Goal: Find specific page/section: Find specific page/section

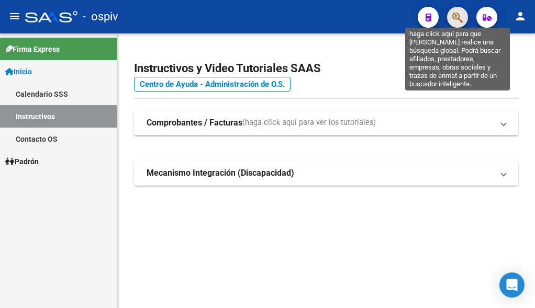
click at [456, 14] on icon "button" at bounding box center [457, 18] width 10 height 12
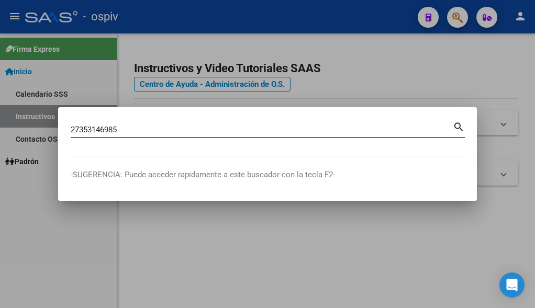
type input "27353146985"
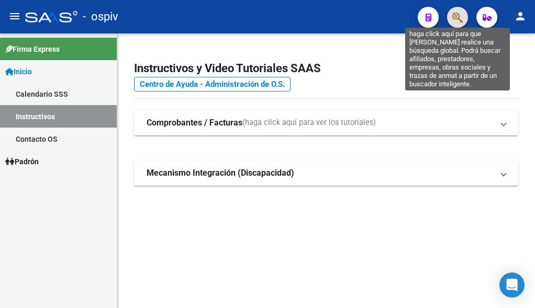
click at [454, 17] on icon "button" at bounding box center [457, 18] width 10 height 12
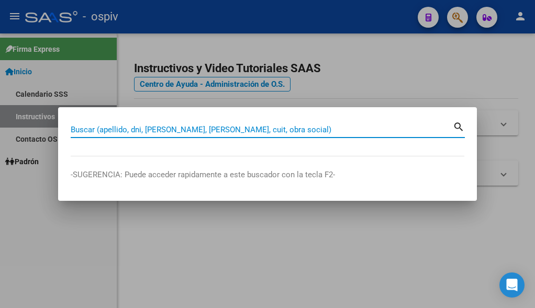
click at [242, 128] on input "Buscar (apellido, dni, [PERSON_NAME], [PERSON_NAME], cuit, obra social)" at bounding box center [262, 129] width 382 height 9
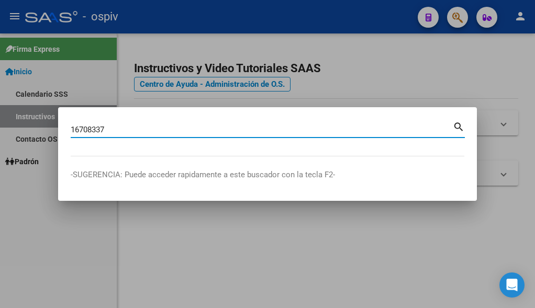
type input "16708337"
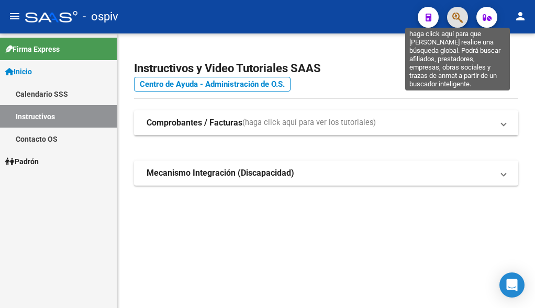
click at [457, 16] on icon "button" at bounding box center [457, 18] width 10 height 12
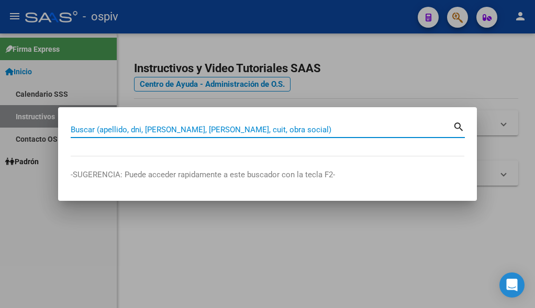
click at [254, 127] on input "Buscar (apellido, dni, [PERSON_NAME], [PERSON_NAME], cuit, obra social)" at bounding box center [262, 129] width 382 height 9
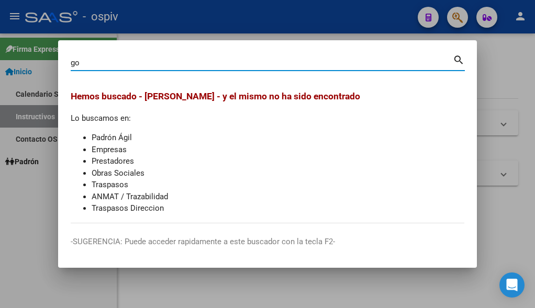
type input "g"
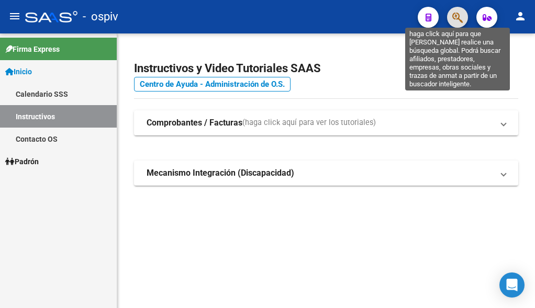
click at [460, 20] on icon "button" at bounding box center [457, 18] width 10 height 12
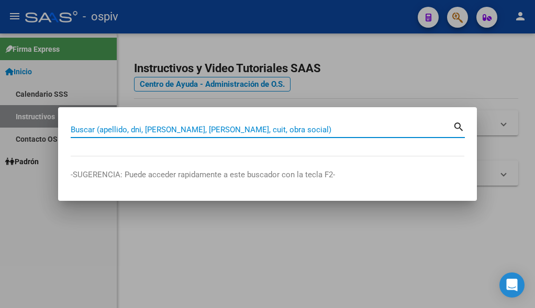
click at [215, 128] on input "Buscar (apellido, dni, [PERSON_NAME], [PERSON_NAME], cuit, obra social)" at bounding box center [262, 129] width 382 height 9
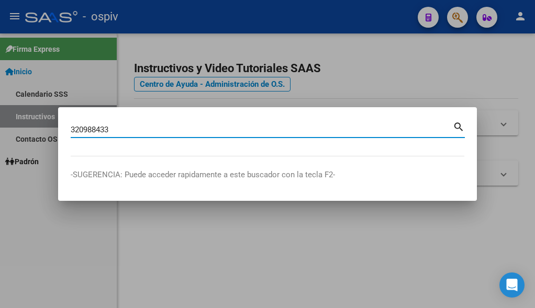
type input "320988433"
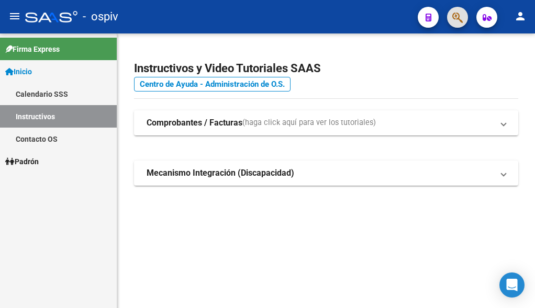
click at [450, 16] on button "button" at bounding box center [457, 17] width 21 height 21
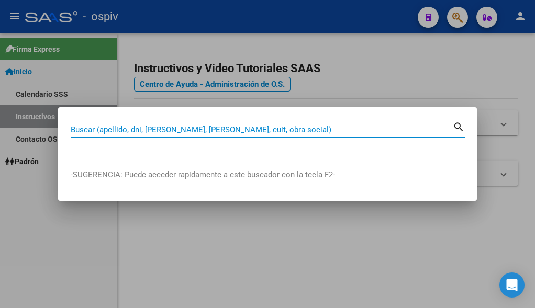
click at [247, 131] on input "Buscar (apellido, dni, [PERSON_NAME], [PERSON_NAME], cuit, obra social)" at bounding box center [262, 129] width 382 height 9
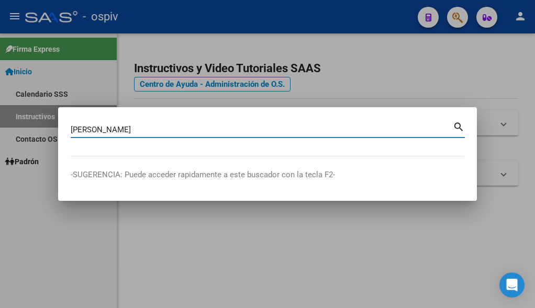
type input "[PERSON_NAME]"
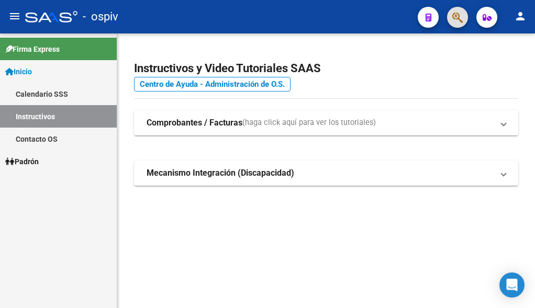
click at [447, 7] on button "button" at bounding box center [457, 17] width 21 height 21
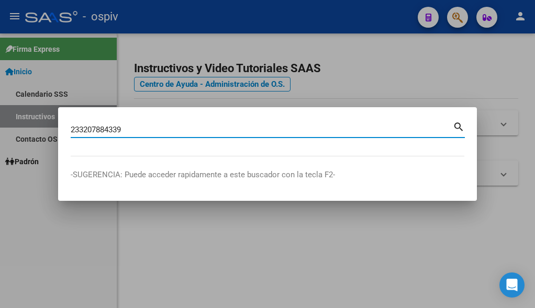
type input "233207884339"
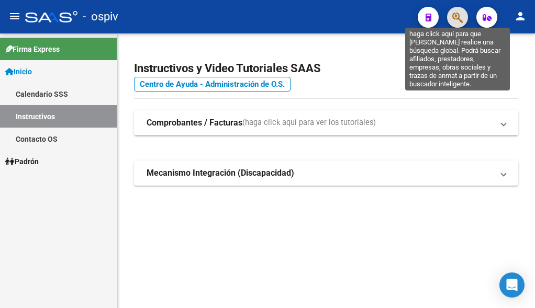
click at [456, 17] on icon "button" at bounding box center [457, 18] width 10 height 12
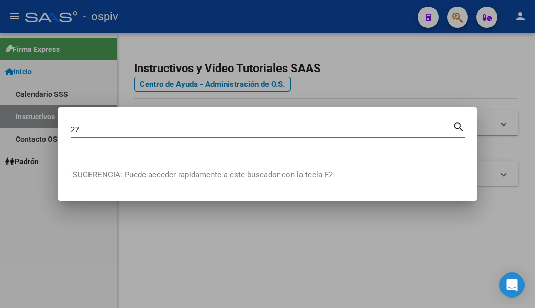
type input "2"
type input "25098063"
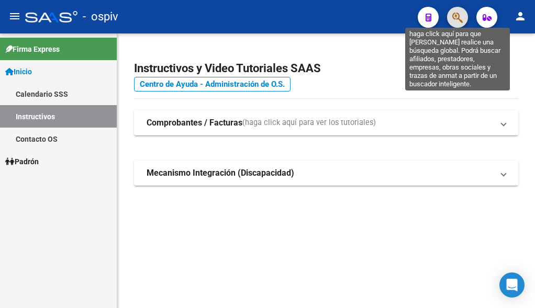
click at [456, 16] on icon "button" at bounding box center [457, 18] width 10 height 12
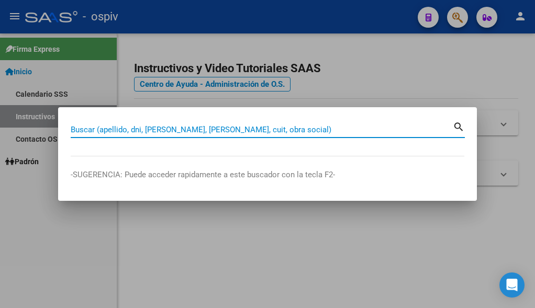
click at [163, 131] on input "Buscar (apellido, dni, [PERSON_NAME], [PERSON_NAME], cuit, obra social)" at bounding box center [262, 129] width 382 height 9
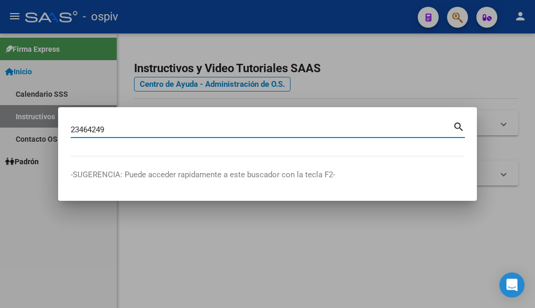
type input "23464249"
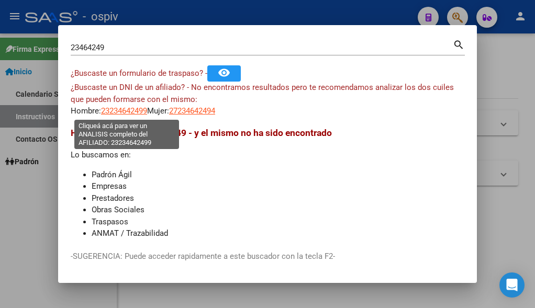
click at [133, 110] on span "23234642499" at bounding box center [124, 110] width 46 height 9
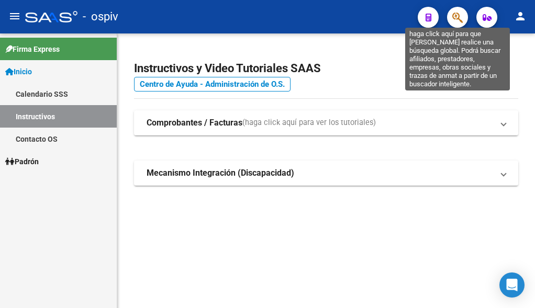
click at [456, 14] on icon "button" at bounding box center [457, 18] width 10 height 12
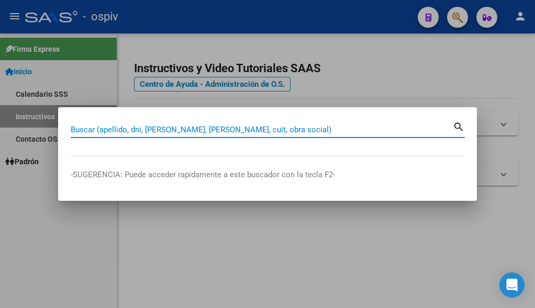
click at [220, 130] on input "Buscar (apellido, dni, [PERSON_NAME], [PERSON_NAME], cuit, obra social)" at bounding box center [262, 129] width 382 height 9
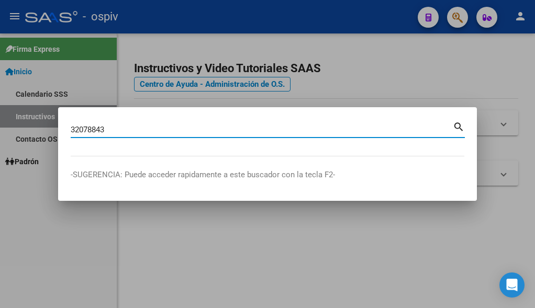
type input "32078843"
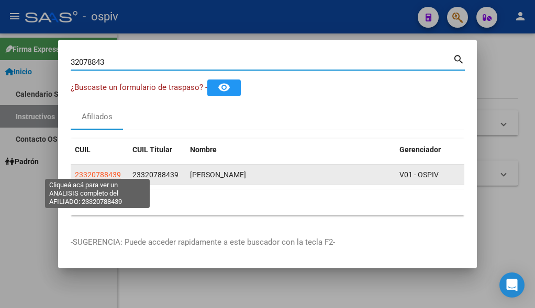
click at [103, 171] on span "23320788439" at bounding box center [98, 175] width 46 height 8
type textarea "23320788439"
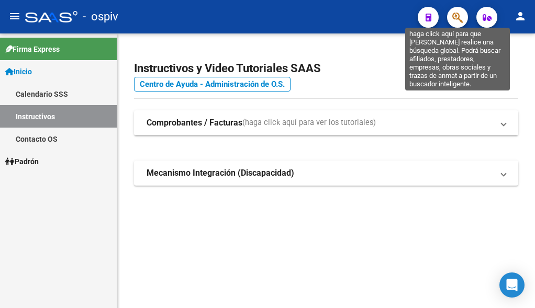
click at [460, 18] on icon "button" at bounding box center [457, 18] width 10 height 12
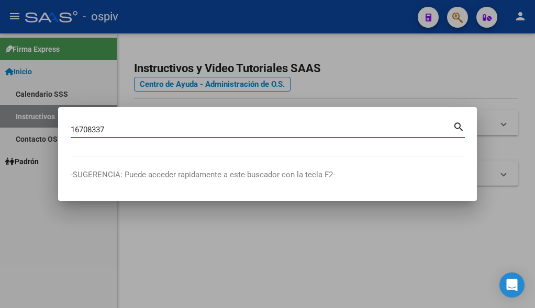
type input "16708337"
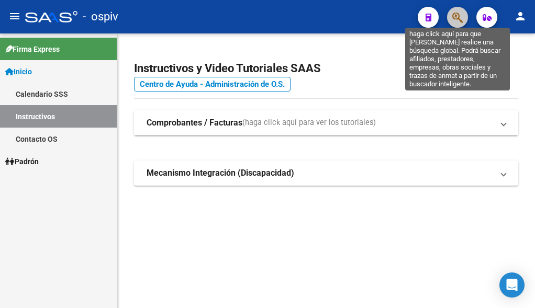
click at [453, 19] on icon "button" at bounding box center [457, 18] width 10 height 12
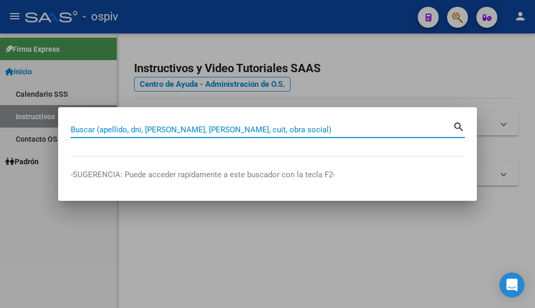
click at [262, 128] on input "Buscar (apellido, dni, [PERSON_NAME], [PERSON_NAME], cuit, obra social)" at bounding box center [262, 129] width 382 height 9
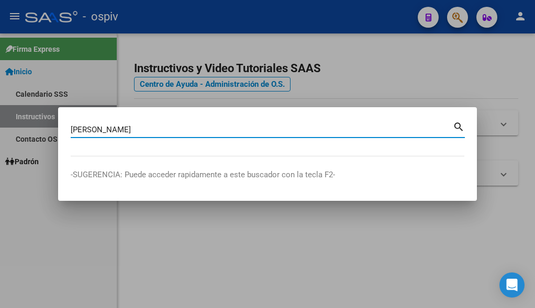
type input "[PERSON_NAME]"
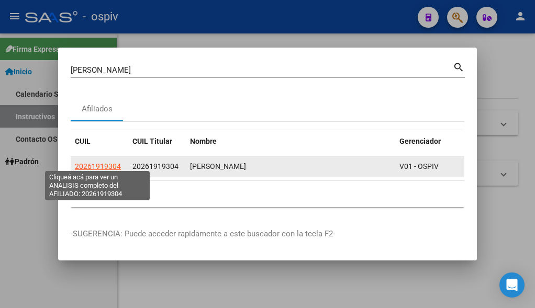
click at [86, 163] on span "20261919304" at bounding box center [98, 166] width 46 height 8
type textarea "20261919304"
